Goal: Navigation & Orientation: Find specific page/section

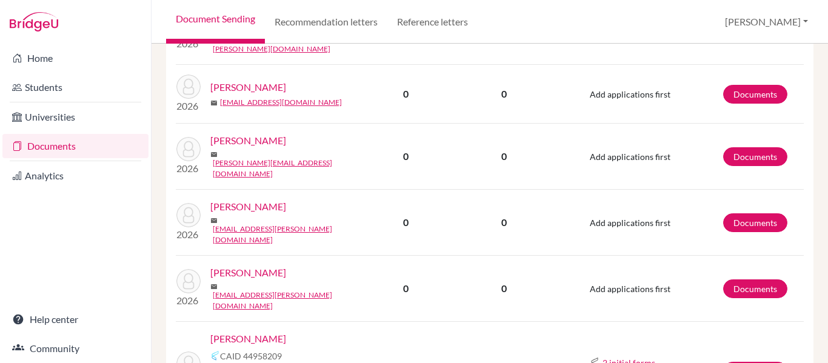
scroll to position [1940, 0]
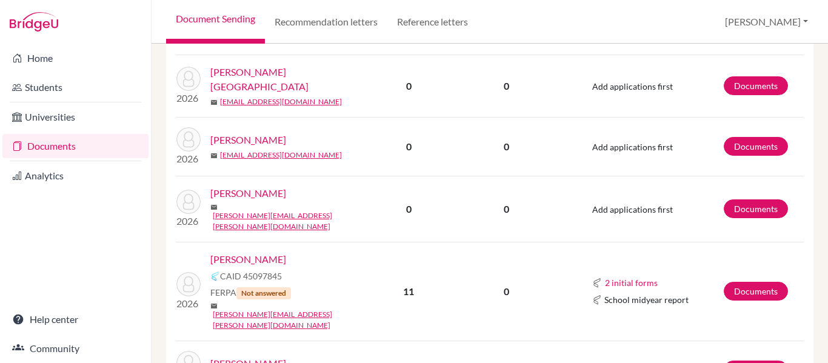
scroll to position [1268, 0]
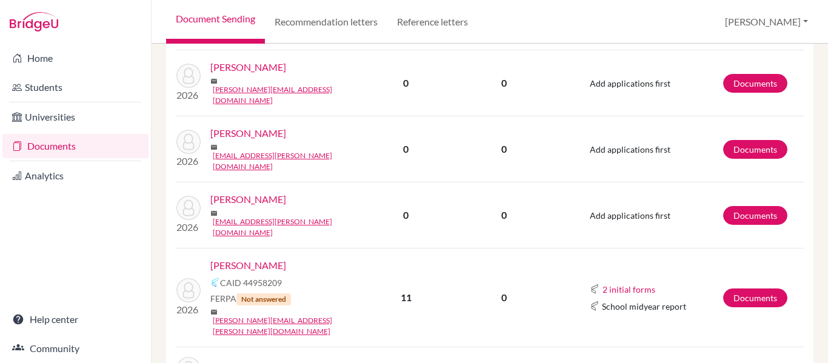
scroll to position [1947, 0]
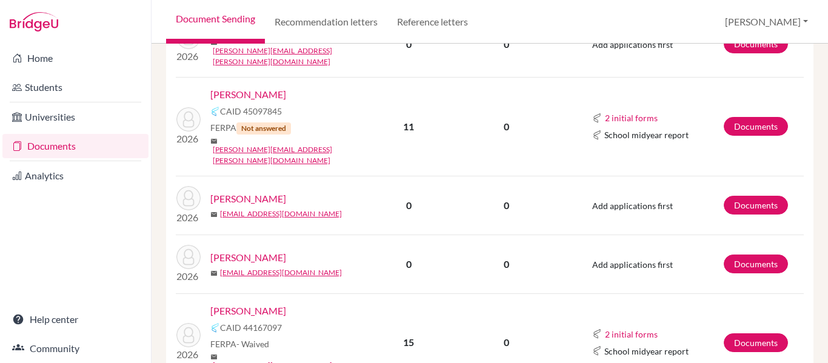
scroll to position [1268, 0]
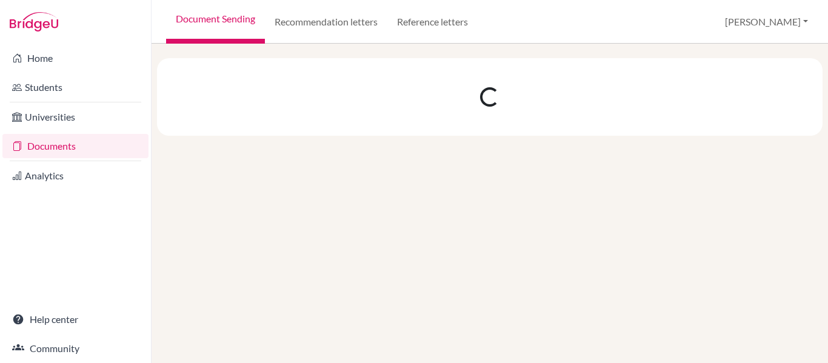
scroll to position [0, 0]
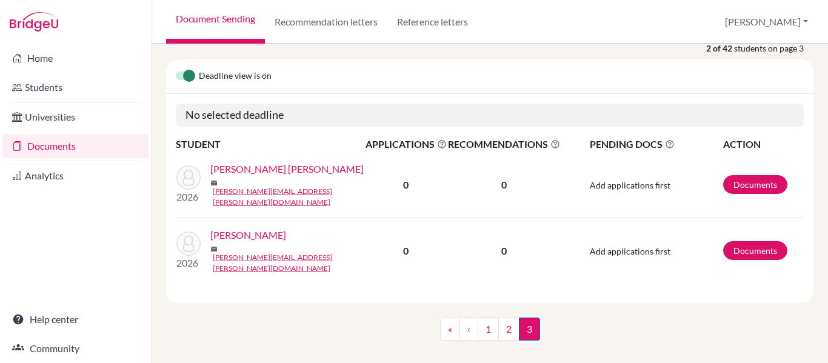
scroll to position [166, 0]
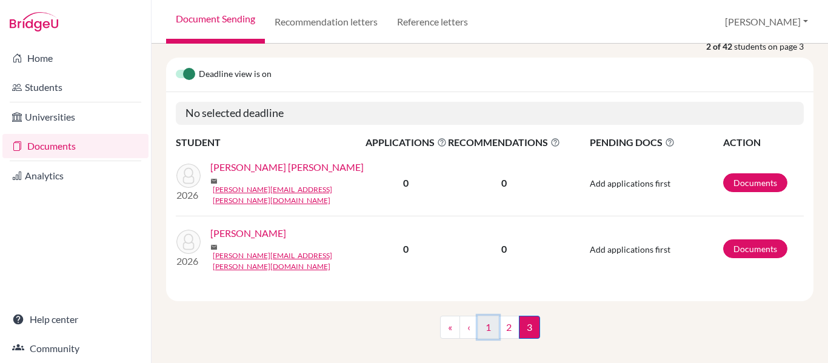
click at [480, 320] on link "1" at bounding box center [488, 327] width 21 height 23
